Goal: Check status

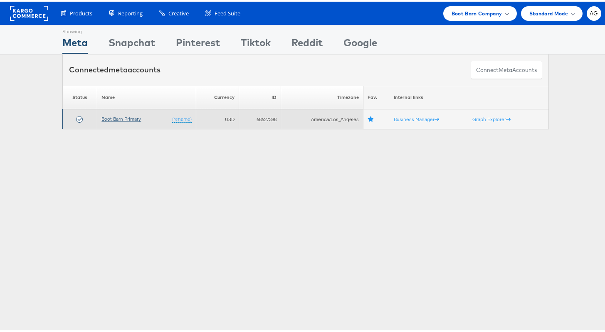
click at [127, 117] on link "Boot Barn Primary" at bounding box center [120, 117] width 39 height 6
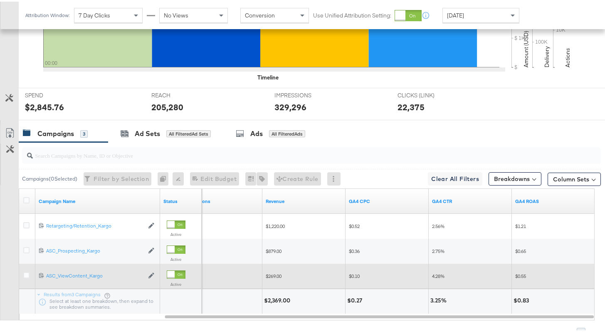
scroll to position [276, 0]
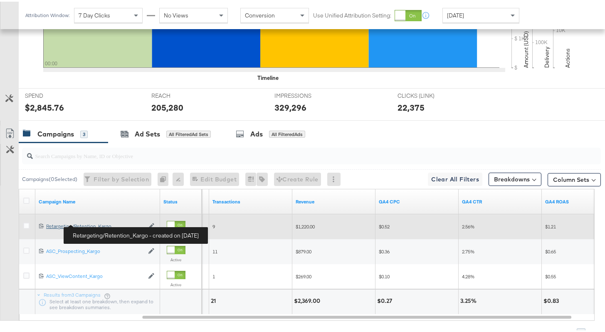
click at [103, 225] on div "Retargeting/Retention_Kargo Retargeting/Retention_Kargo" at bounding box center [95, 224] width 98 height 7
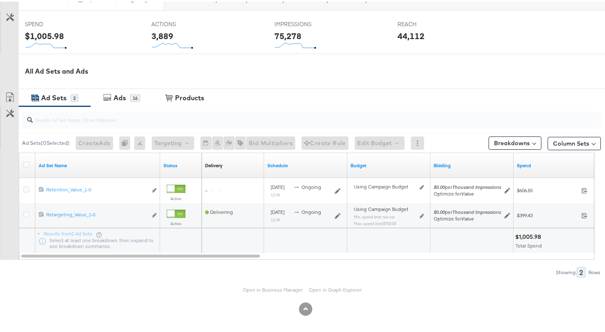
scroll to position [329, 0]
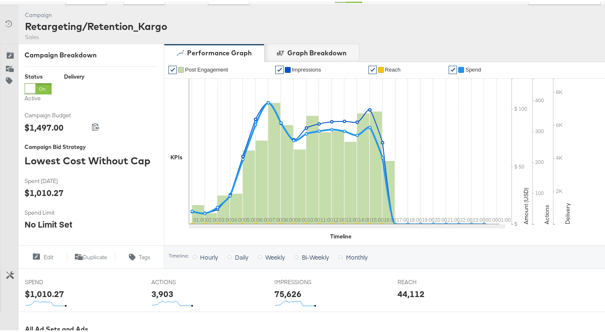
scroll to position [7, 0]
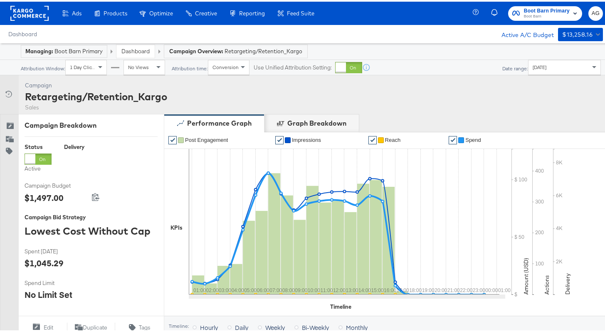
click at [132, 52] on link "Dashboard" at bounding box center [135, 49] width 28 height 7
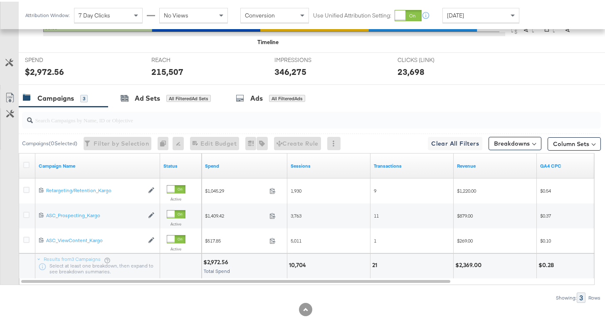
scroll to position [312, 0]
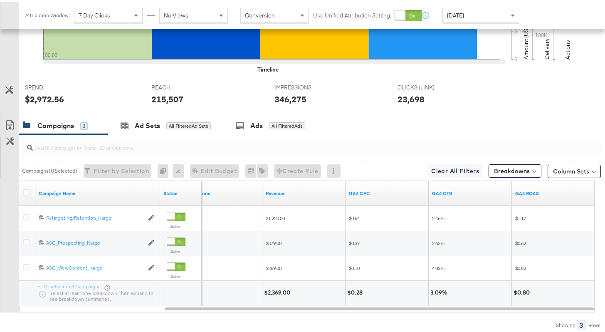
scroll to position [318, 0]
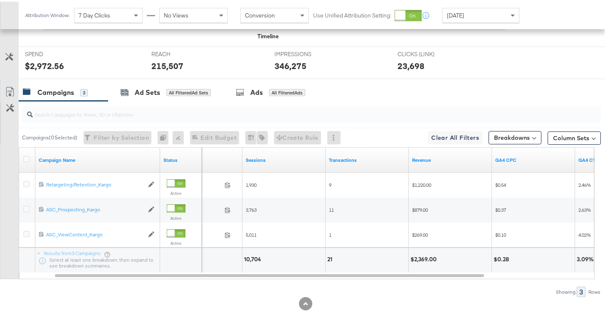
click at [476, 12] on div "[DATE]" at bounding box center [481, 14] width 76 height 14
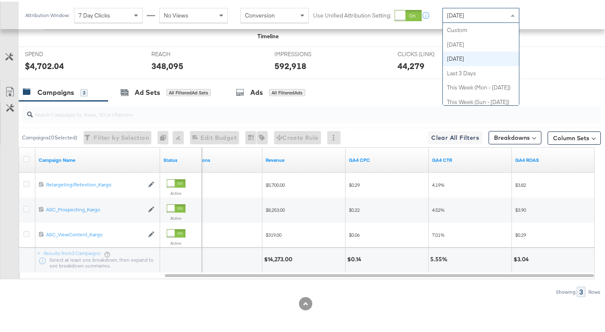
click at [480, 15] on div "[DATE]" at bounding box center [481, 14] width 76 height 14
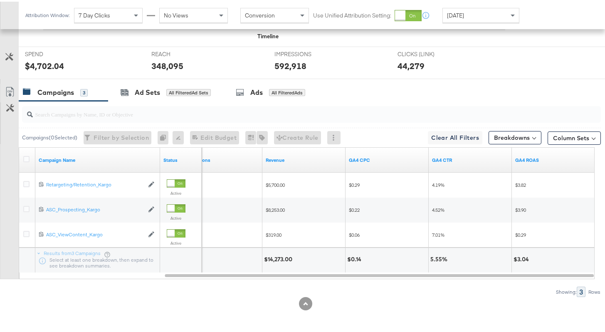
click at [531, 7] on div "Attribution Window: 7 Day Clicks No Views Conversion Use Unified Attribution Se…" at bounding box center [302, 13] width 605 height 27
click at [473, 9] on div "[DATE]" at bounding box center [481, 14] width 76 height 14
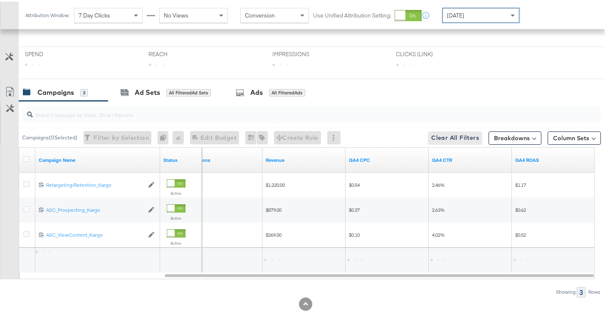
scroll to position [318, 0]
